Goal: Contribute content: Add original content to the website for others to see

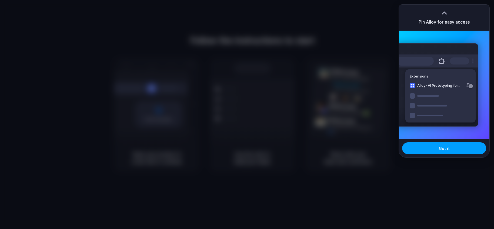
click at [439, 147] on button "Got it" at bounding box center [444, 148] width 84 height 12
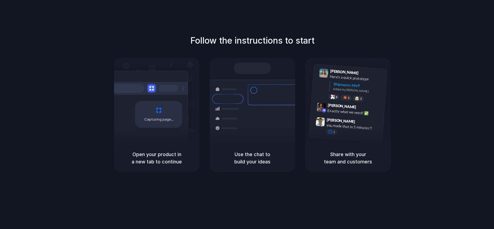
click at [252, 156] on h5 "Use the chat to build your ideas" at bounding box center [252, 157] width 72 height 15
click at [222, 96] on div "Shipments" at bounding box center [228, 99] width 25 height 10
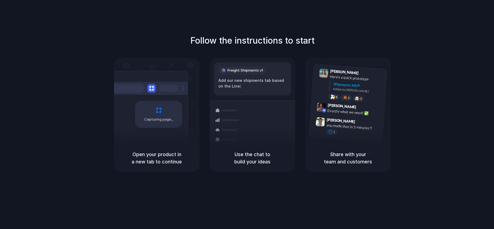
click at [258, 74] on div "Freight Shipments v1 Add our new shipments tab based on the Line |" at bounding box center [252, 78] width 77 height 33
click at [257, 90] on div "Freight Shipments v1 Add our new shipments tab based on the Linear spec" at bounding box center [252, 78] width 77 height 33
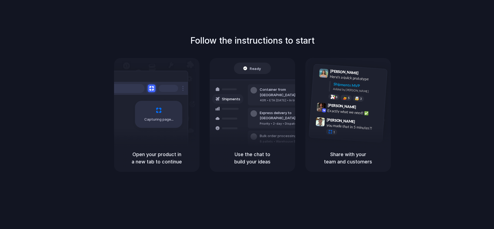
click at [359, 151] on h5 "Share with your team and customers" at bounding box center [348, 157] width 72 height 15
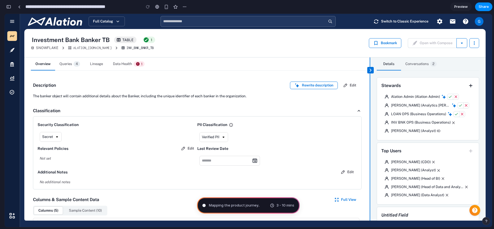
click at [9, 8] on button "button" at bounding box center [8, 6] width 9 height 9
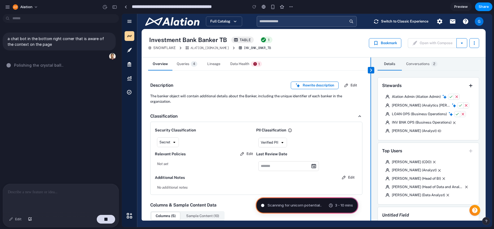
click at [301, 204] on span "Scanning for unicorn potential .." at bounding box center [295, 204] width 54 height 5
click at [293, 203] on span "Scanning for unicorn potential .." at bounding box center [295, 204] width 54 height 5
click at [103, 57] on div "button" at bounding box center [103, 56] width 4 height 4
click at [107, 6] on div "button" at bounding box center [105, 7] width 5 height 5
click at [114, 7] on div "No version history yet" at bounding box center [247, 114] width 494 height 229
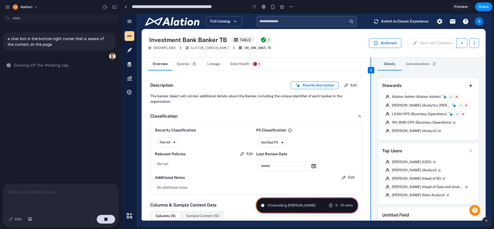
click at [114, 7] on div "button" at bounding box center [114, 7] width 5 height 4
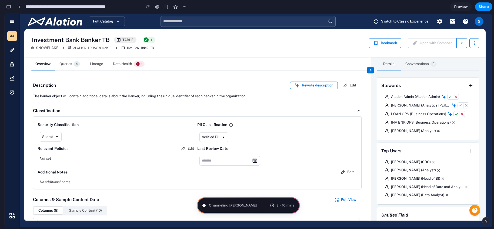
click at [8, 6] on div "button" at bounding box center [8, 7] width 5 height 4
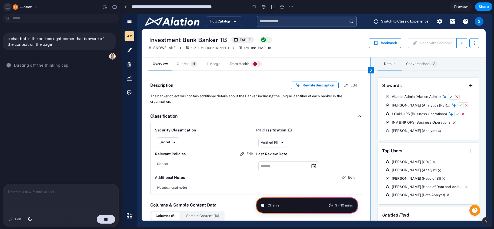
click at [8, 6] on div "button" at bounding box center [7, 7] width 5 height 5
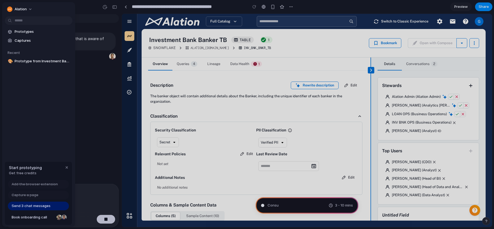
type input "**********"
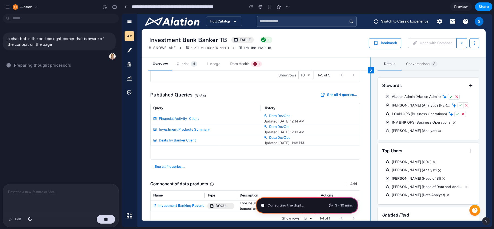
scroll to position [263, 0]
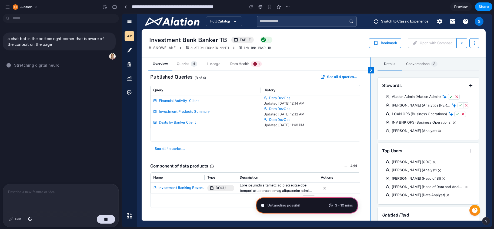
click at [276, 209] on div "Untangling possibil 3 - 10 mins" at bounding box center [307, 205] width 103 height 16
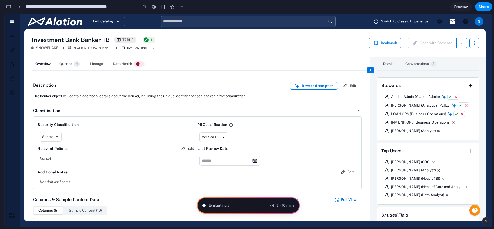
scroll to position [0, 0]
click at [235, 212] on div "Evaluating the request ... 3 - 10 mins" at bounding box center [248, 205] width 103 height 16
click at [216, 205] on span "Untangling poss" at bounding box center [223, 204] width 28 height 5
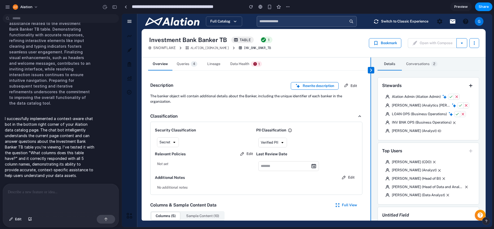
scroll to position [64, 0]
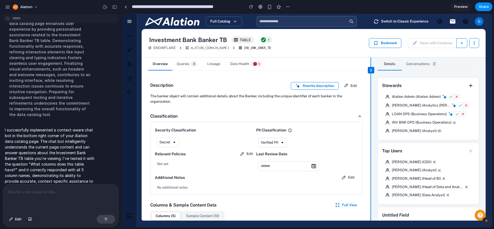
click at [488, 219] on div "button" at bounding box center [487, 221] width 4 height 4
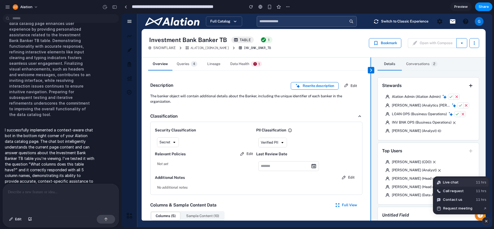
click at [453, 179] on span "Live chat" at bounding box center [451, 181] width 16 height 5
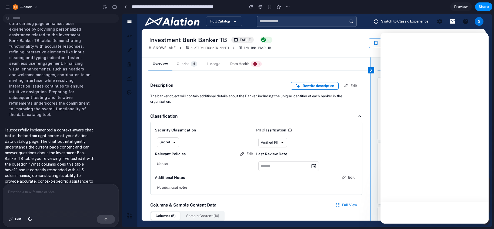
scroll to position [0, 0]
click at [479, 41] on icon "Close" at bounding box center [480, 40] width 4 height 4
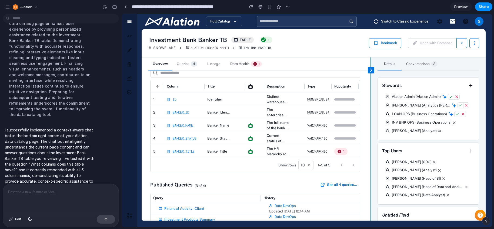
scroll to position [263, 0]
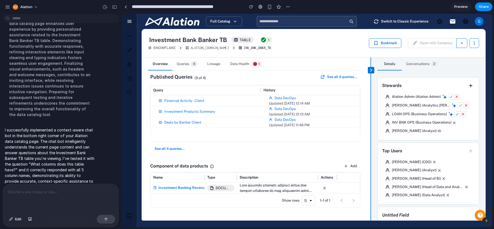
click at [487, 221] on div "button" at bounding box center [487, 221] width 4 height 4
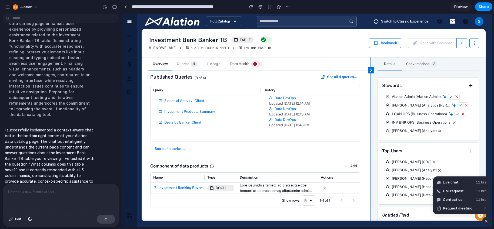
click at [486, 220] on div "button" at bounding box center [486, 220] width 5 height 6
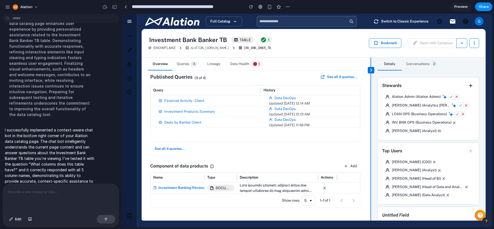
click at [458, 5] on span "Preview" at bounding box center [462, 6] width 14 height 5
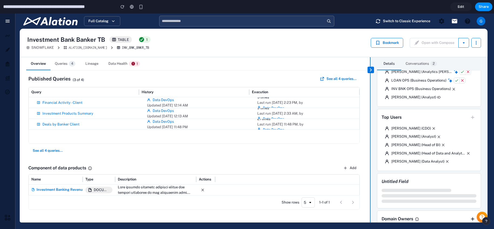
scroll to position [31, 0]
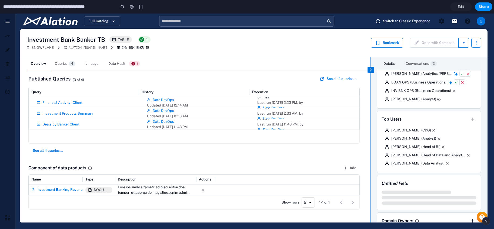
click at [481, 214] on icon "button" at bounding box center [482, 216] width 6 height 6
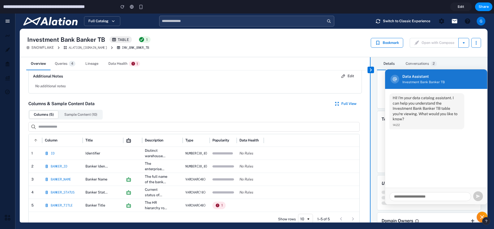
scroll to position [104, 0]
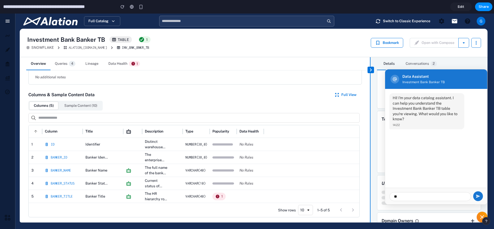
type input "*"
type input "**********"
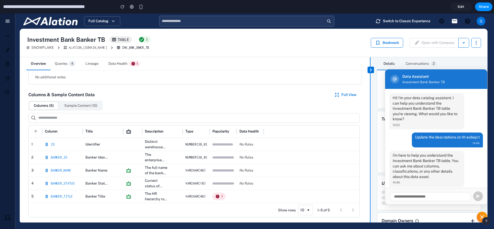
scroll to position [7, 0]
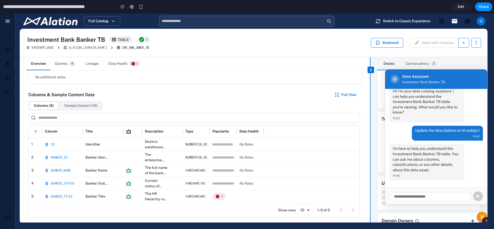
click at [399, 81] on div at bounding box center [395, 79] width 9 height 9
click at [406, 80] on div "Investment Bank Banker TB" at bounding box center [424, 82] width 42 height 5
click at [397, 80] on icon at bounding box center [395, 79] width 4 height 4
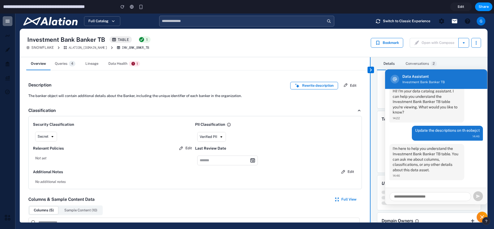
click at [7, 20] on icon "button" at bounding box center [8, 21] width 4 height 3
click at [3, 19] on button "button" at bounding box center [8, 21] width 10 height 10
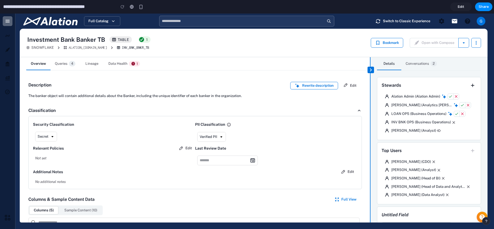
click at [9, 22] on icon "button" at bounding box center [7, 20] width 5 height 5
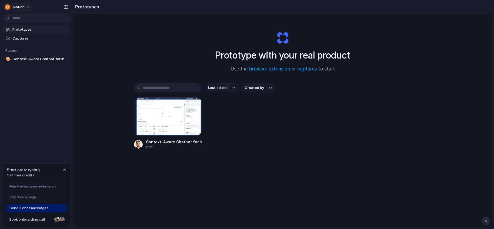
click at [4, 8] on button "Alation" at bounding box center [18, 7] width 30 height 9
click at [12, 7] on div "Settings Invite members Change theme Sign out" at bounding box center [247, 114] width 494 height 229
click at [12, 7] on span "Alation" at bounding box center [18, 6] width 12 height 5
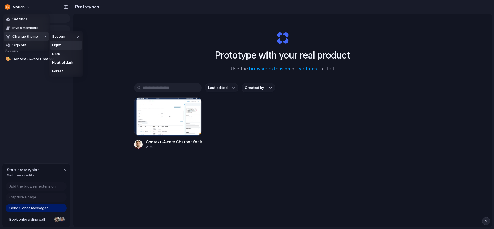
click at [72, 45] on li "Light" at bounding box center [66, 45] width 32 height 9
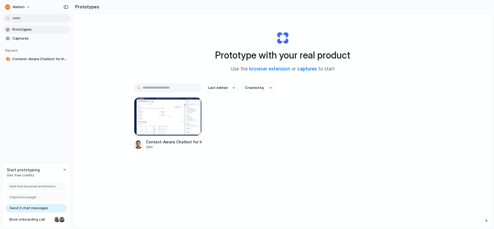
click at [307, 68] on link "captures" at bounding box center [308, 68] width 20 height 5
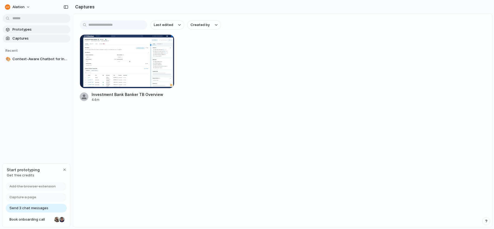
click at [20, 33] on link "Prototypes" at bounding box center [37, 29] width 68 height 8
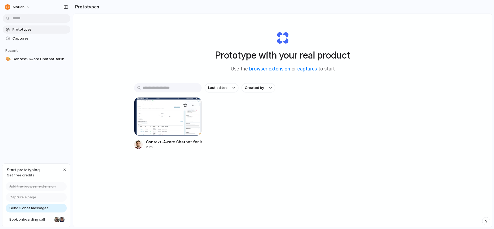
click at [176, 110] on div at bounding box center [168, 116] width 68 height 38
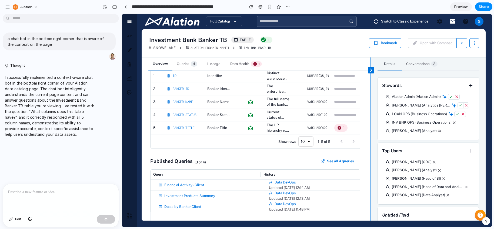
scroll to position [226, 0]
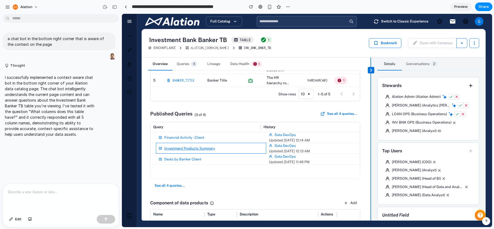
click at [172, 146] on span "Investment Products Summary" at bounding box center [189, 148] width 51 height 5
click at [171, 147] on span "Investment Products Summary" at bounding box center [189, 148] width 51 height 5
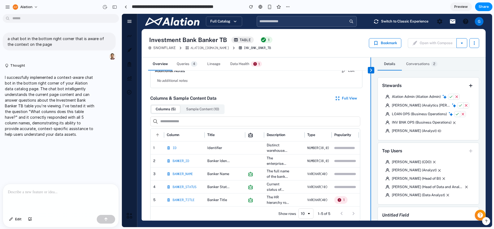
scroll to position [66, 0]
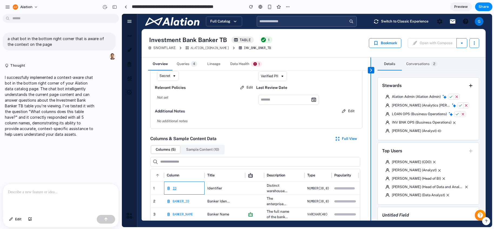
click at [173, 189] on span "ID" at bounding box center [175, 187] width 4 height 5
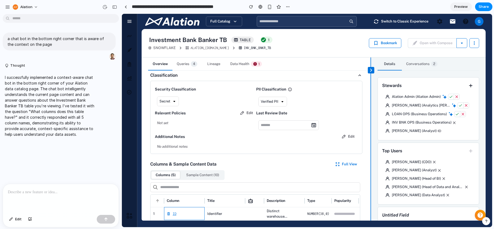
scroll to position [0, 0]
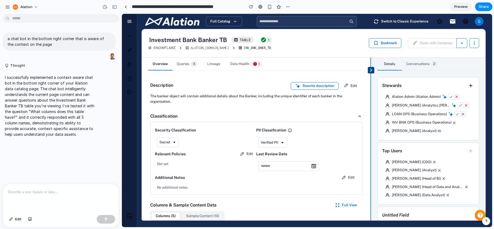
click at [371, 71] on icon "button" at bounding box center [371, 70] width 6 height 6
click at [88, 194] on p at bounding box center [61, 192] width 106 height 6
click at [48, 192] on p "**********" at bounding box center [61, 192] width 106 height 6
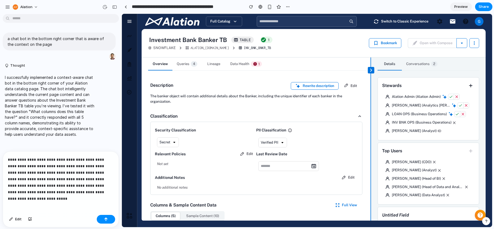
click at [104, 223] on div "Edit" at bounding box center [61, 219] width 116 height 14
click at [104, 218] on button "button" at bounding box center [106, 218] width 18 height 9
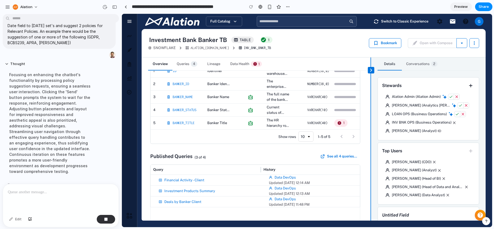
scroll to position [263, 0]
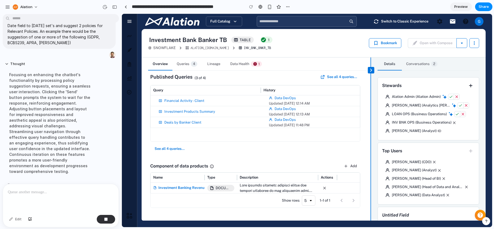
click at [479, 214] on icon "button" at bounding box center [480, 214] width 5 height 5
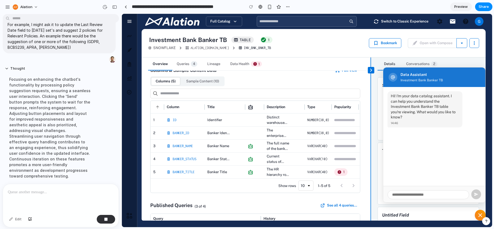
scroll to position [142, 0]
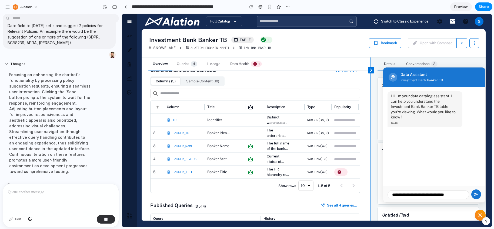
type input "**********"
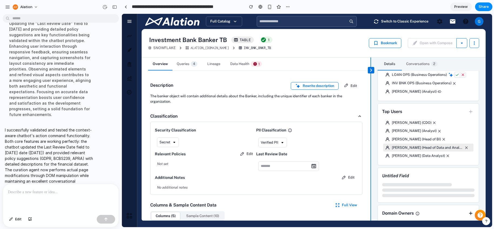
scroll to position [40, 0]
click at [480, 214] on icon "button" at bounding box center [480, 214] width 5 height 5
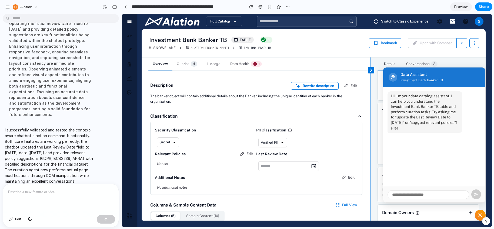
click at [423, 190] on input at bounding box center [429, 194] width 82 height 9
type input "**********"
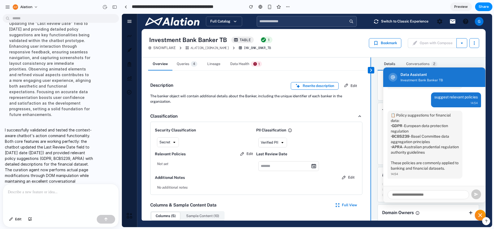
scroll to position [44, 0]
click at [414, 195] on input at bounding box center [429, 194] width 82 height 9
click at [27, 190] on p at bounding box center [61, 192] width 106 height 6
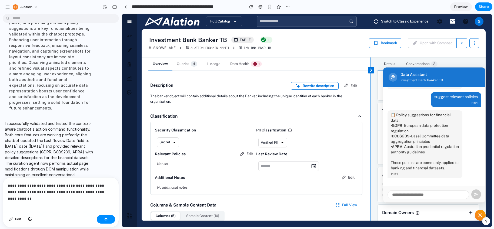
scroll to position [205, 0]
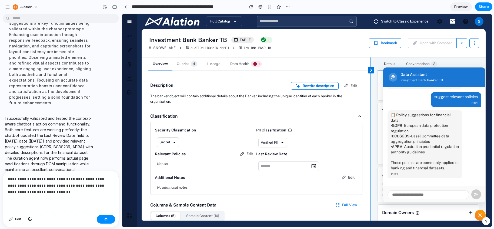
drag, startPoint x: 17, startPoint y: 192, endPoint x: 24, endPoint y: 226, distance: 35.0
click at [18, 194] on p "**********" at bounding box center [61, 185] width 106 height 19
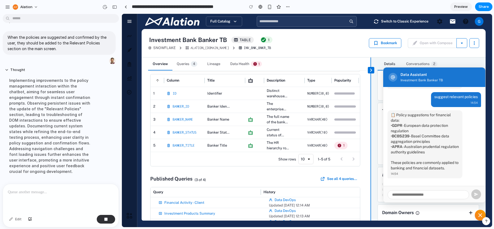
scroll to position [225, 0]
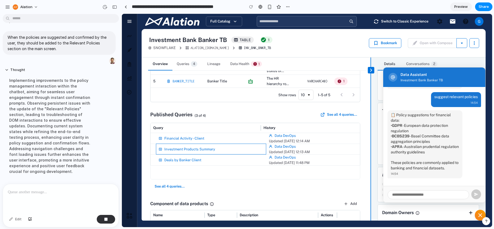
click at [173, 152] on div "Investment Products Summary" at bounding box center [211, 148] width 110 height 11
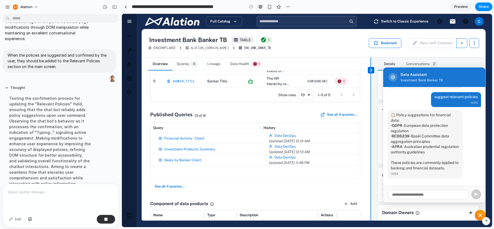
scroll to position [254, 0]
